Goal: Task Accomplishment & Management: Complete application form

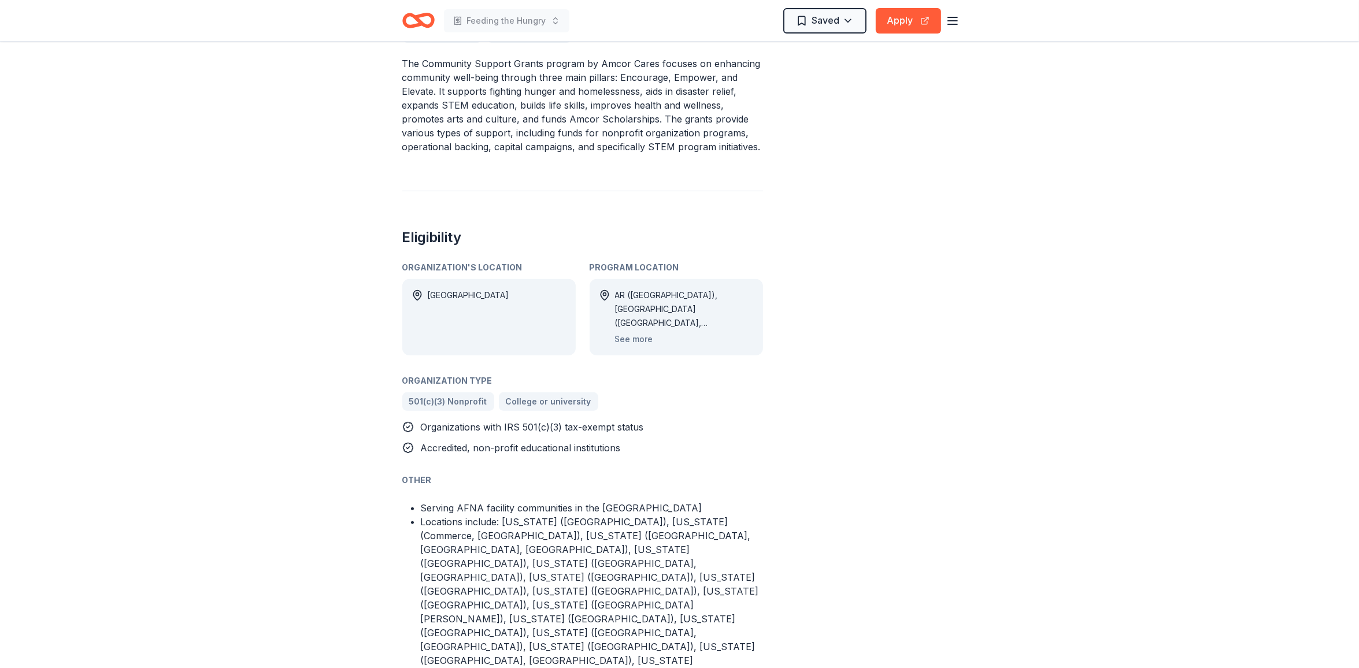
scroll to position [434, 0]
click at [857, 382] on div "Share 1k+ Apply Saved Application deadline Rolling Report a mistake" at bounding box center [888, 288] width 139 height 1315
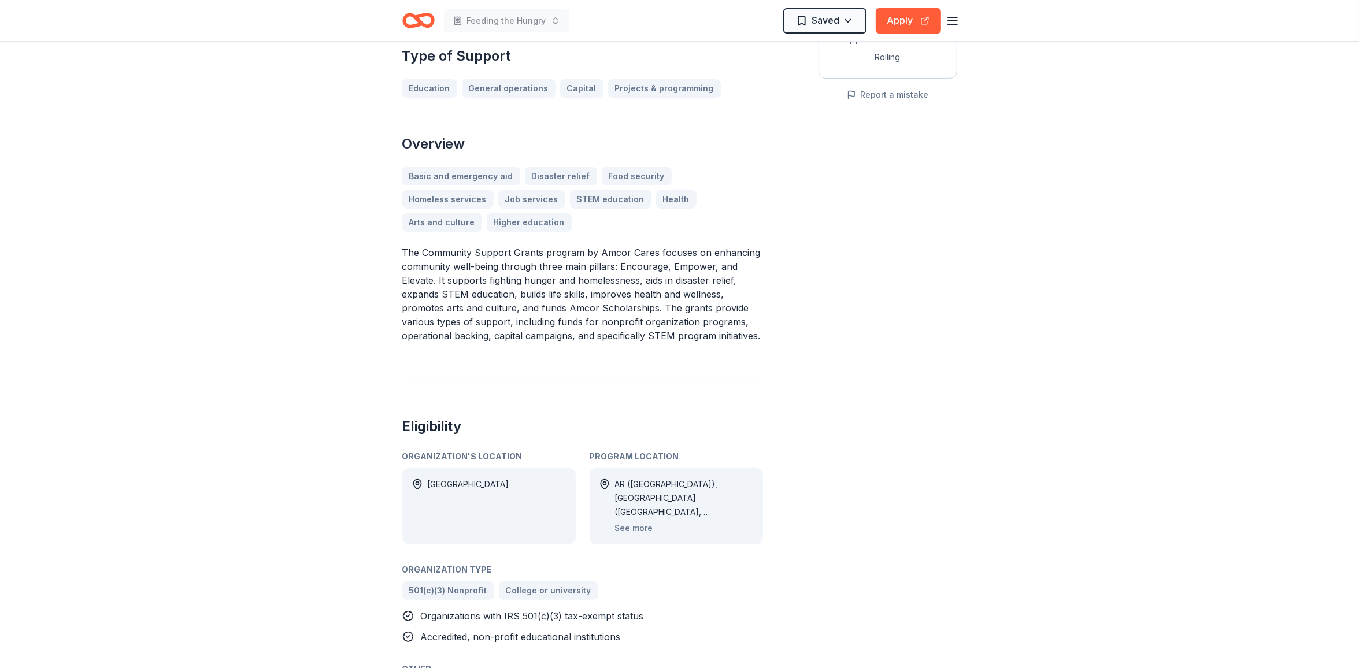
scroll to position [217, 0]
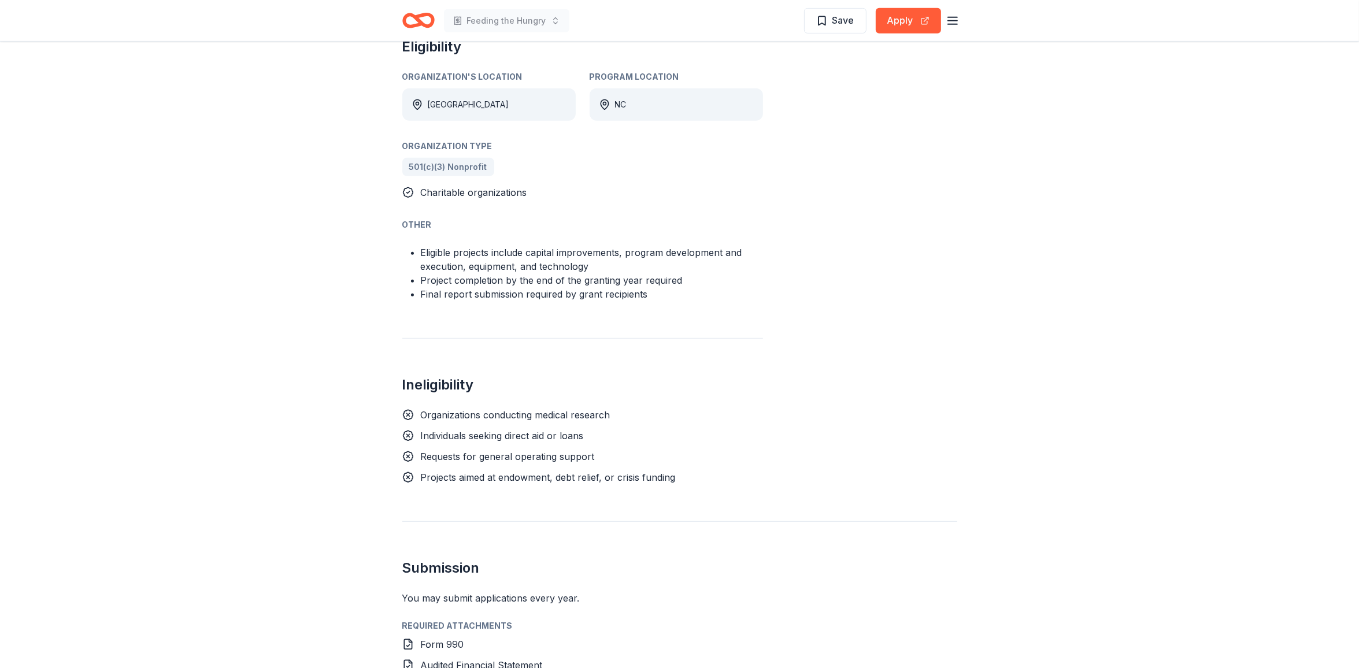
scroll to position [795, 0]
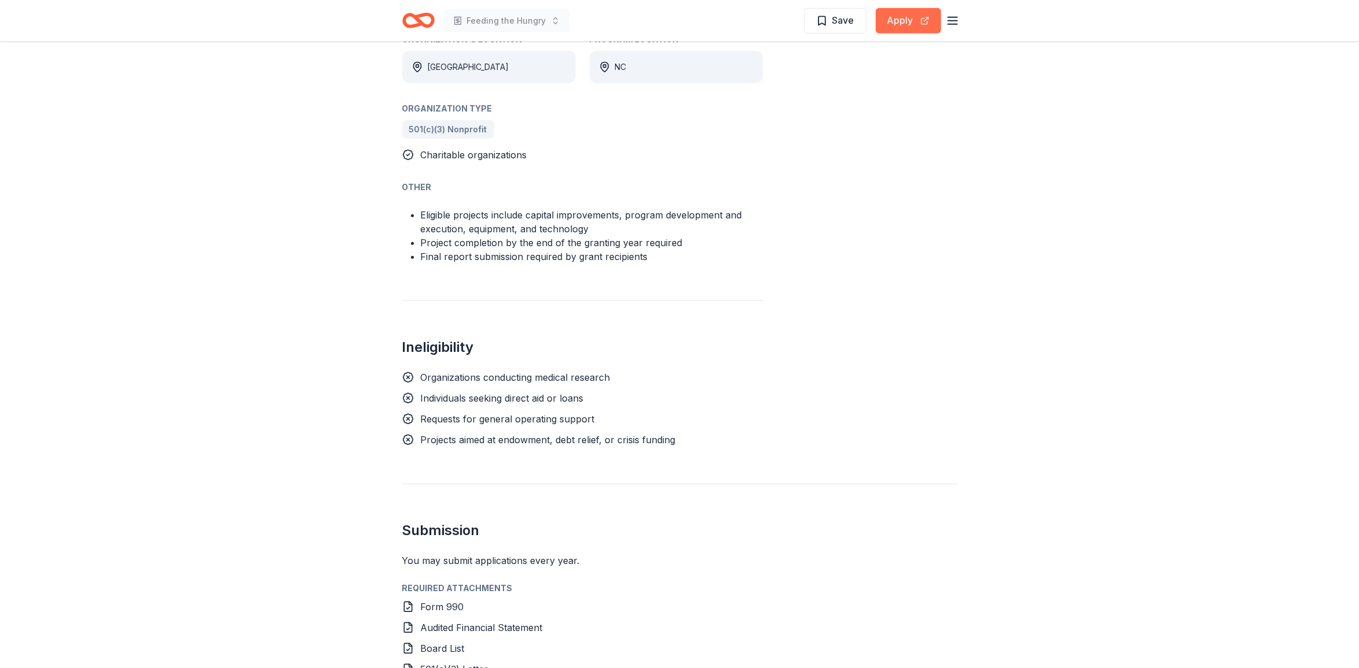
click at [900, 24] on button "Apply" at bounding box center [908, 20] width 65 height 25
